Goal: Transaction & Acquisition: Purchase product/service

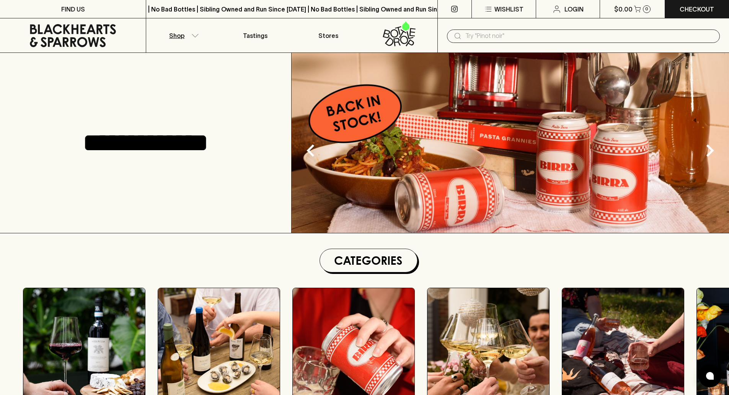
click at [192, 35] on icon "button" at bounding box center [195, 36] width 8 height 4
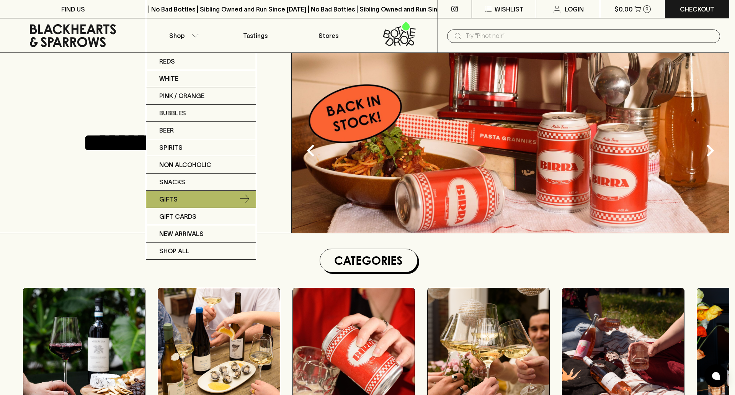
click at [177, 199] on link "Gifts" at bounding box center [200, 199] width 109 height 17
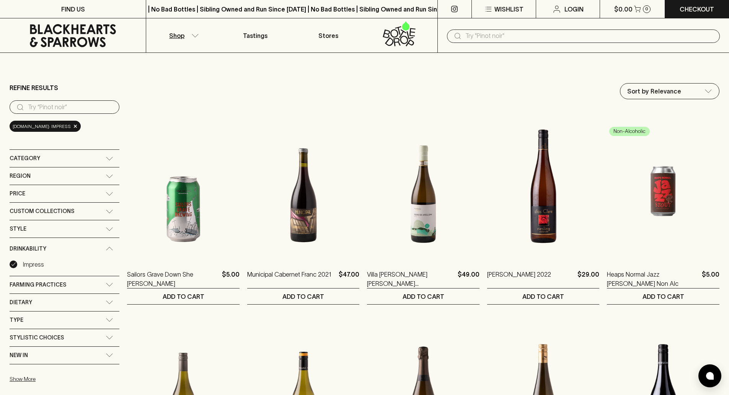
click at [88, 174] on div "Region" at bounding box center [58, 176] width 96 height 10
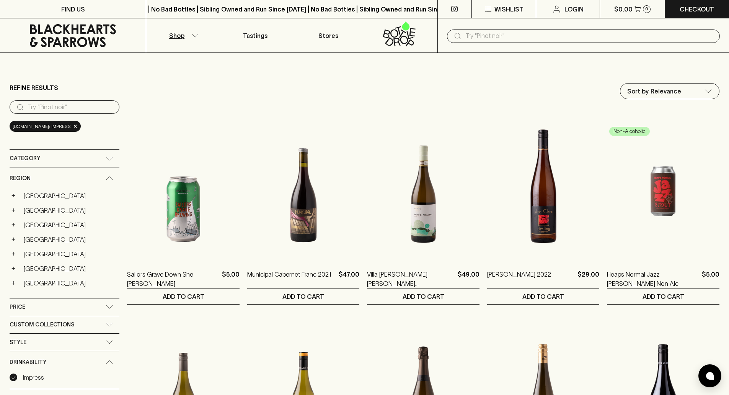
click at [90, 174] on div "Region" at bounding box center [58, 178] width 96 height 10
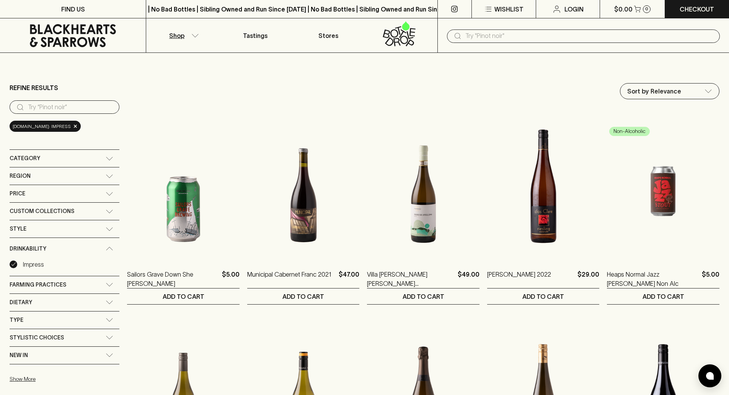
click at [92, 151] on div "Category" at bounding box center [65, 158] width 110 height 17
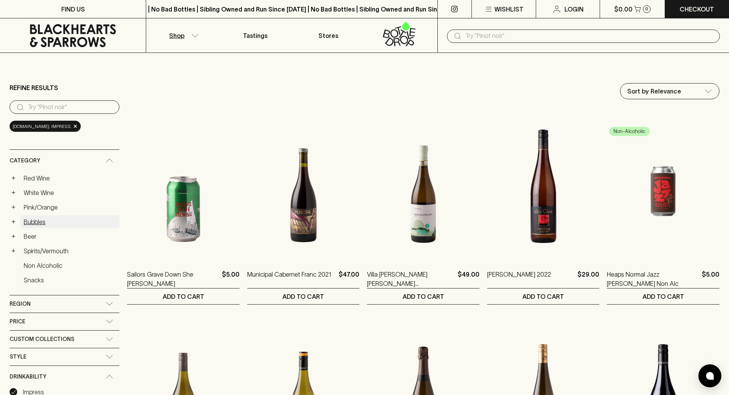
click at [40, 222] on link "Bubbles" at bounding box center [69, 221] width 99 height 13
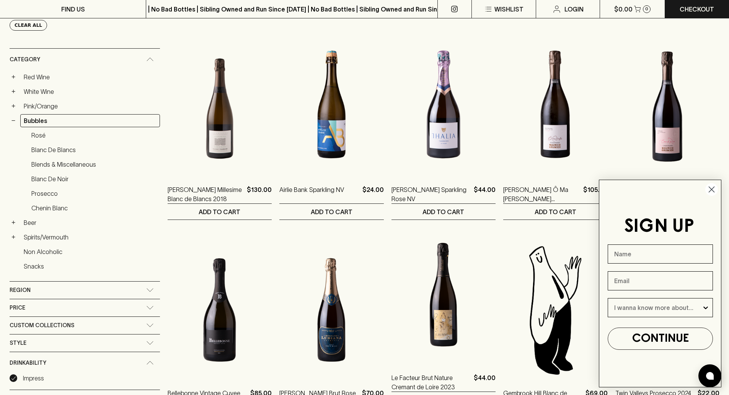
scroll to position [306, 0]
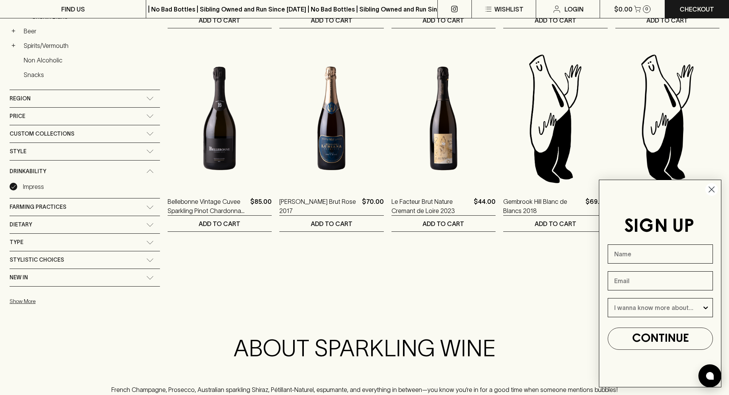
click at [714, 189] on circle "Close dialog" at bounding box center [711, 189] width 13 height 13
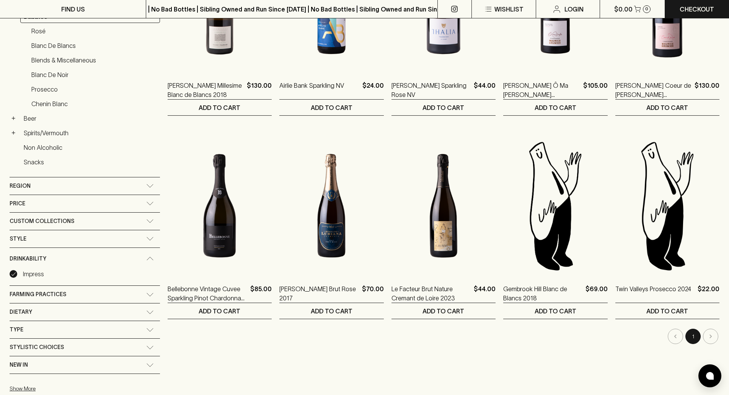
scroll to position [153, 0]
